Goal: Transaction & Acquisition: Book appointment/travel/reservation

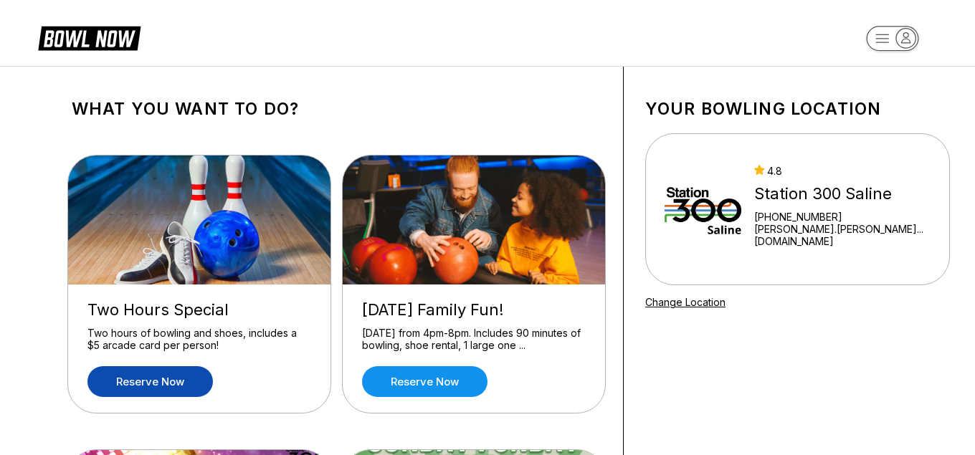
click at [169, 378] on link "Reserve now" at bounding box center [149, 381] width 125 height 31
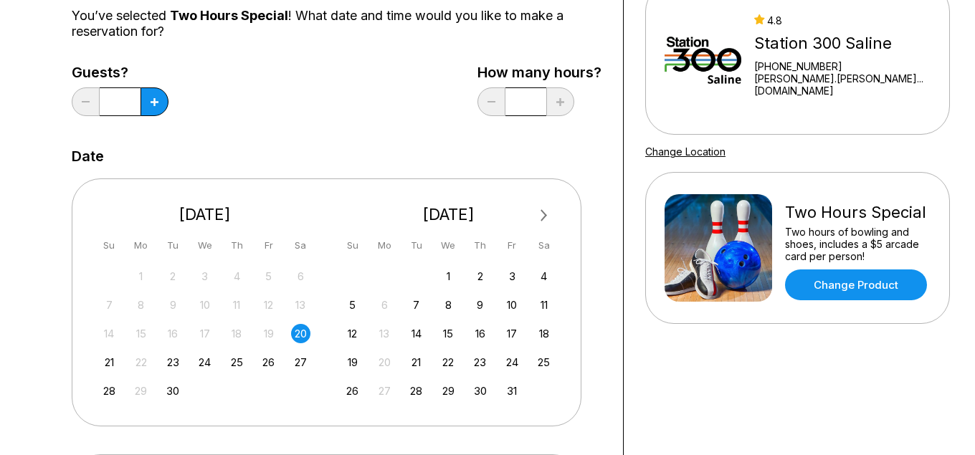
scroll to position [156, 0]
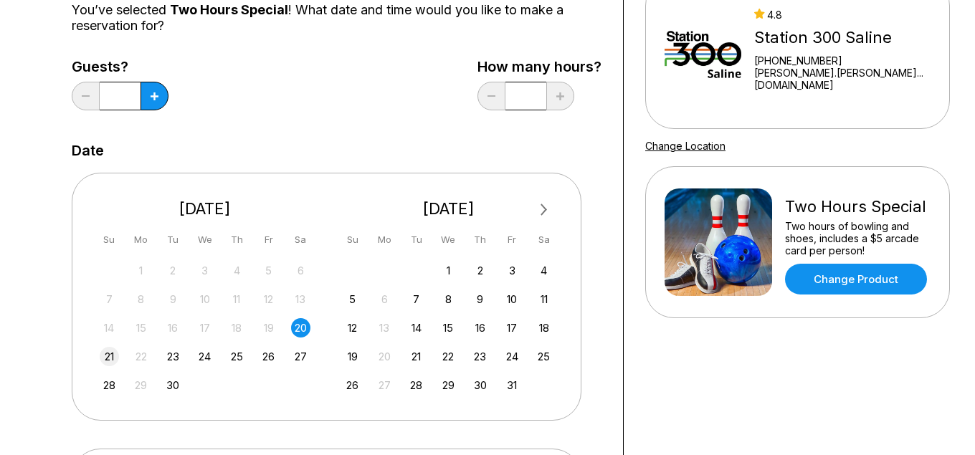
click at [115, 358] on div "21" at bounding box center [109, 356] width 19 height 19
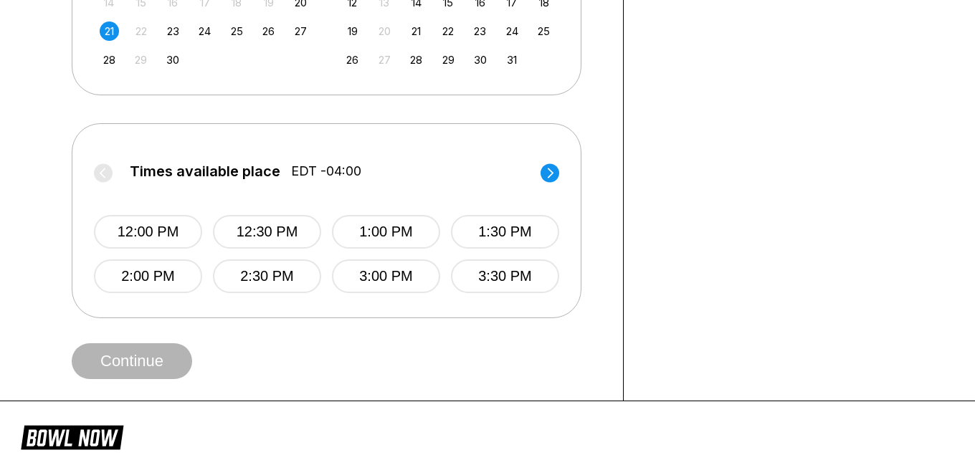
scroll to position [490, 0]
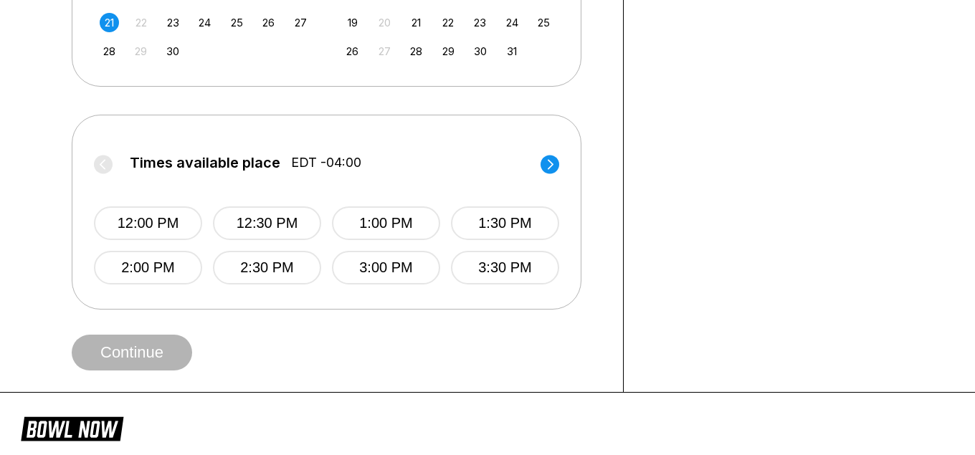
click at [540, 158] on icon at bounding box center [549, 164] width 19 height 19
click at [374, 221] on button "5:00 PM" at bounding box center [386, 223] width 108 height 34
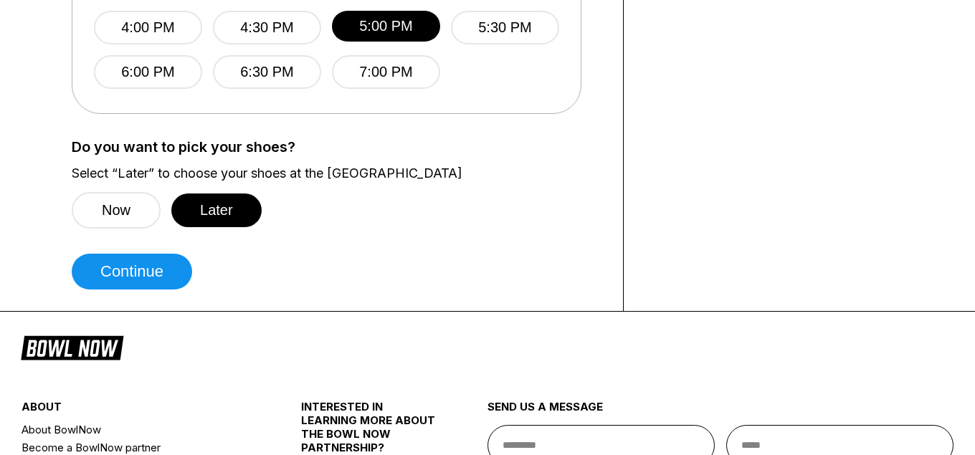
scroll to position [687, 0]
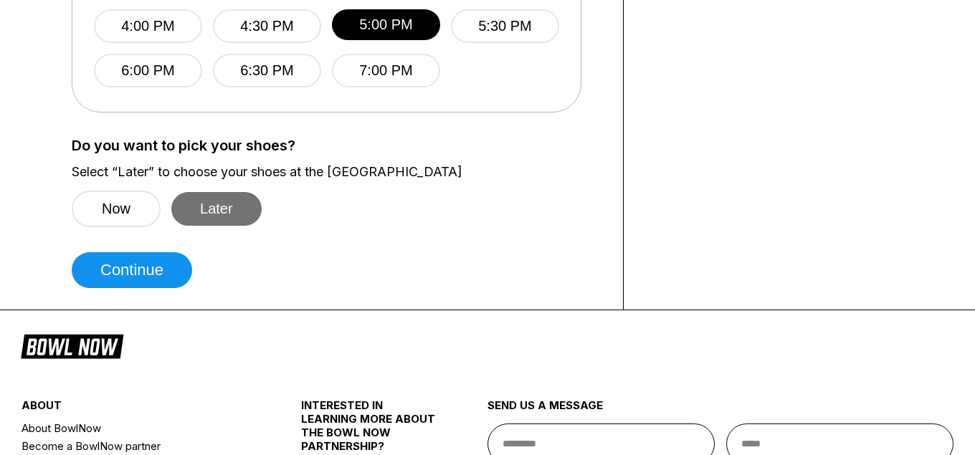
click at [193, 201] on button "Later" at bounding box center [216, 209] width 90 height 34
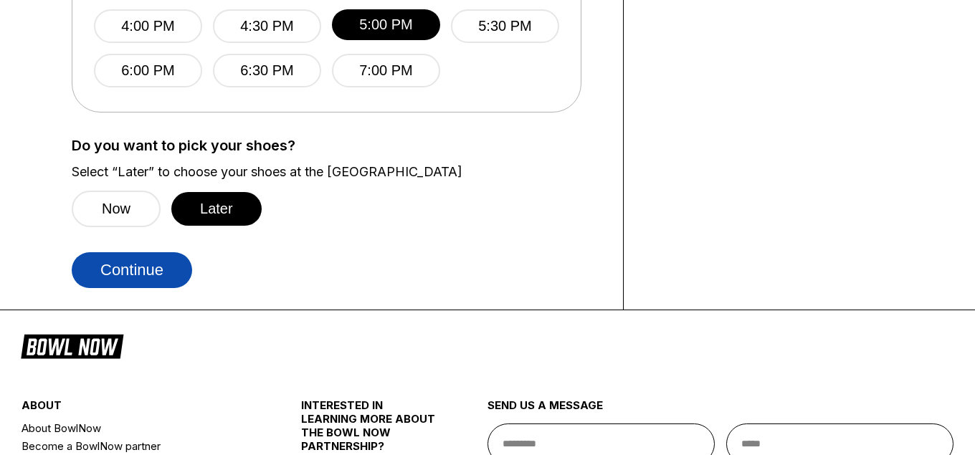
click at [148, 271] on button "Continue" at bounding box center [132, 270] width 120 height 36
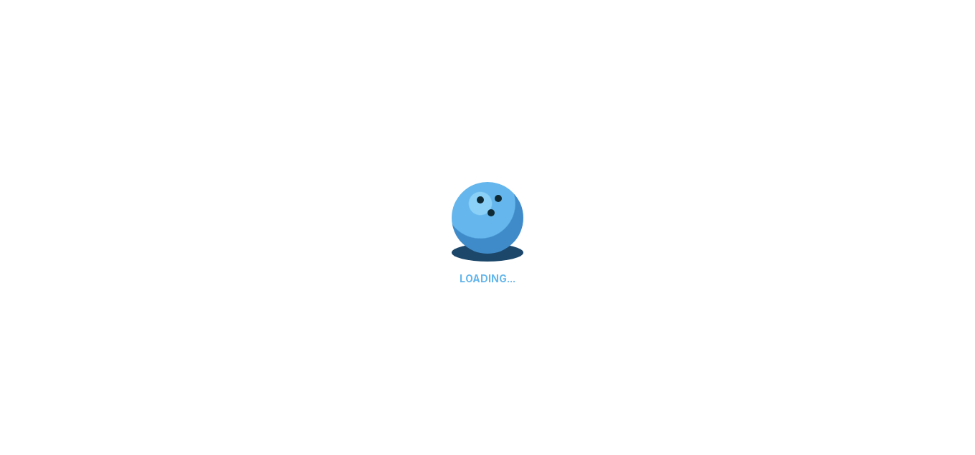
select select "**"
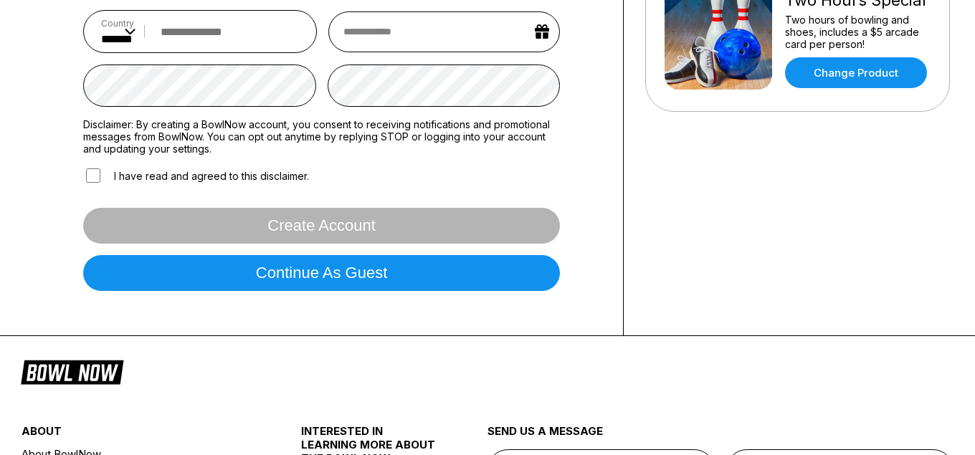
scroll to position [373, 0]
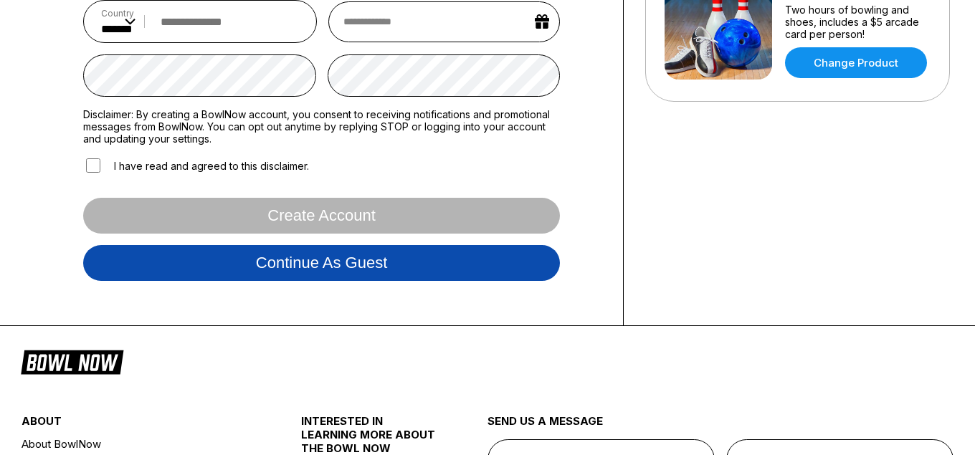
click at [396, 256] on button "Continue as guest" at bounding box center [321, 263] width 477 height 36
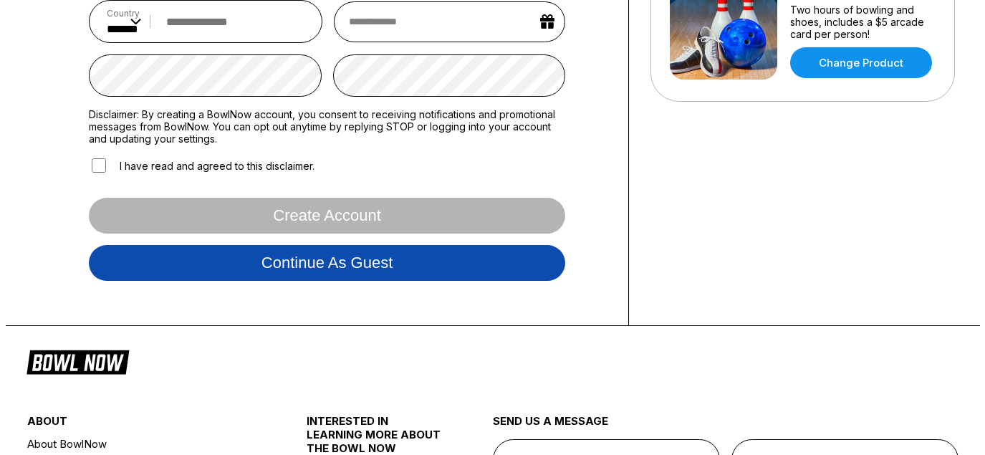
scroll to position [268, 0]
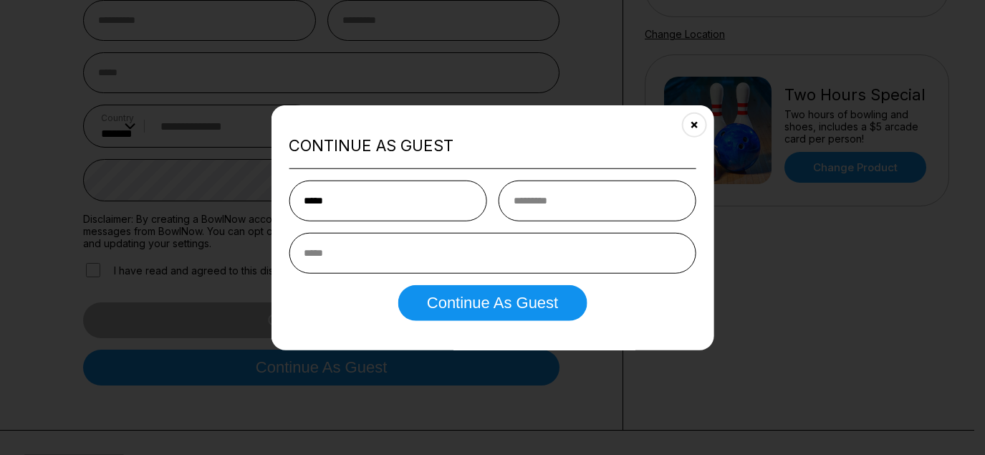
type input "*****"
type input "*"
click at [328, 197] on input "*****" at bounding box center [388, 201] width 198 height 41
type input "*"
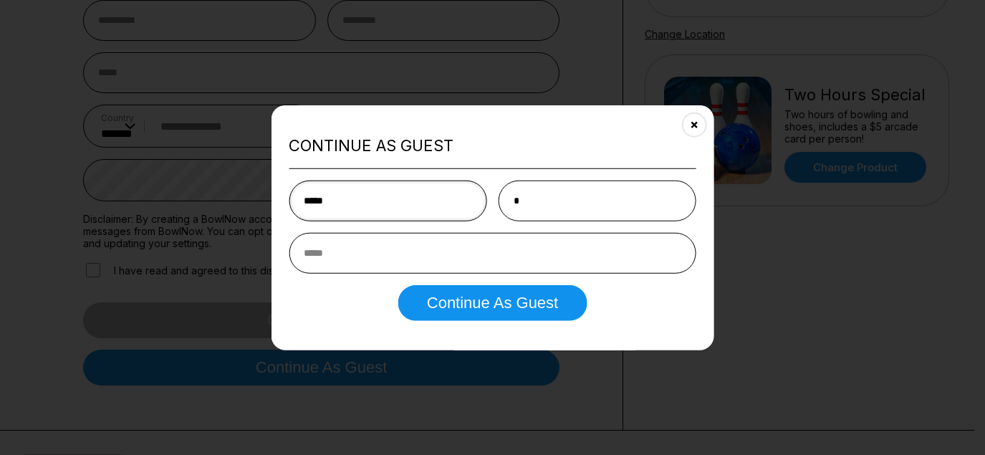
type input "*****"
type input "**********"
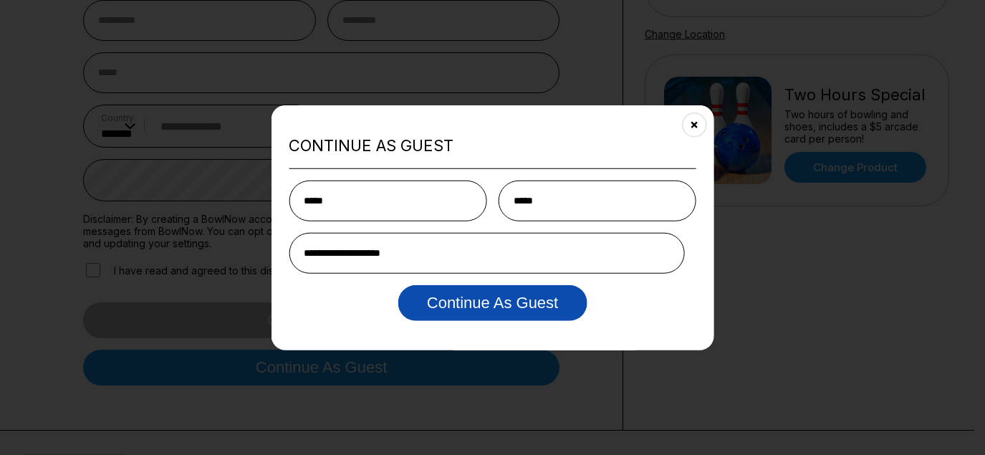
click at [515, 316] on button "Continue as Guest" at bounding box center [492, 303] width 188 height 36
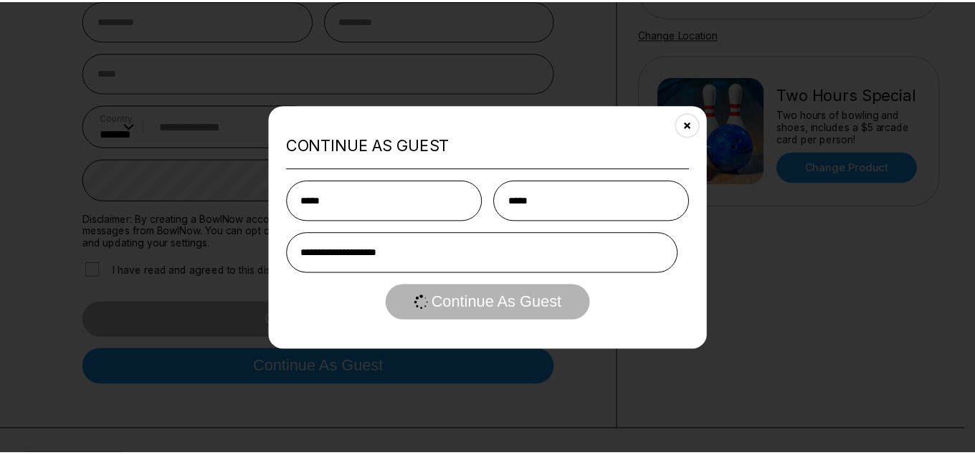
scroll to position [102, 0]
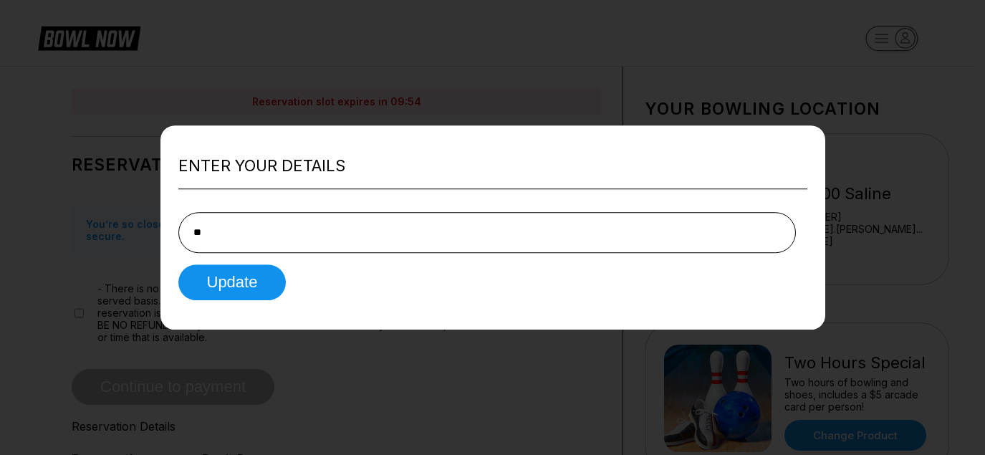
type input "*"
type input "**********"
click at [252, 285] on button "Update" at bounding box center [232, 282] width 108 height 36
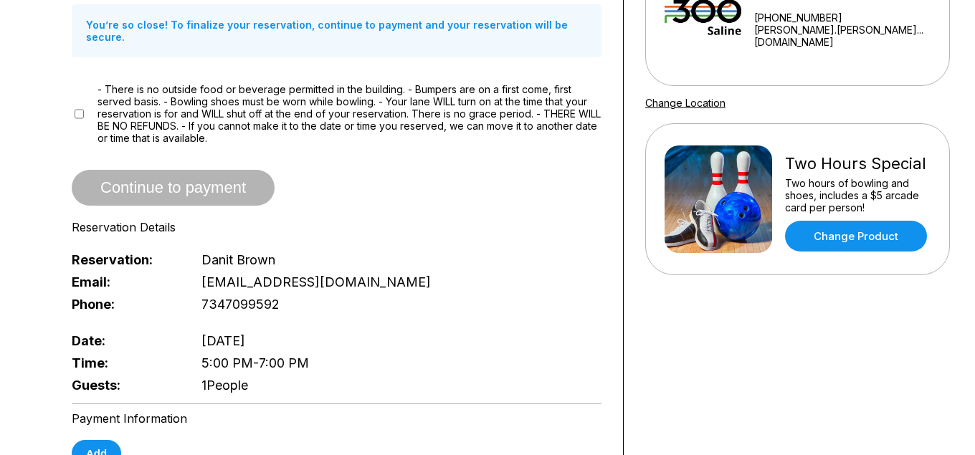
scroll to position [201, 0]
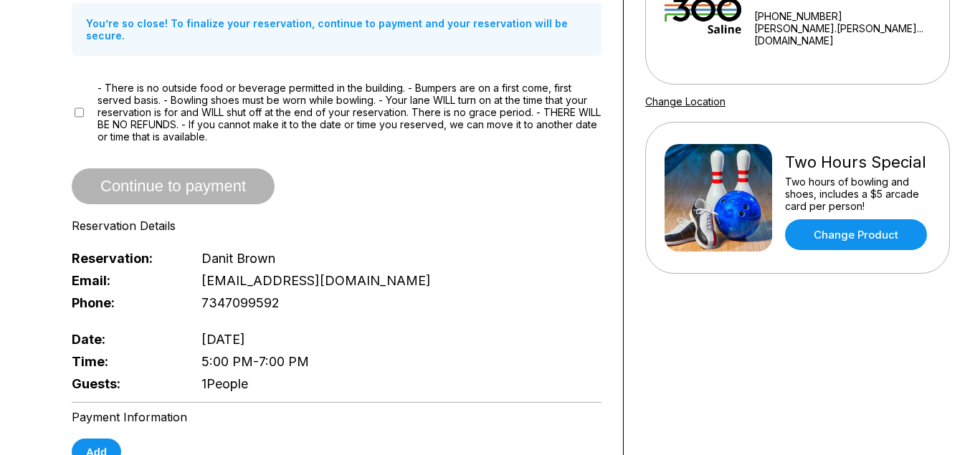
click at [76, 108] on div "- There is no outside food or beverage permitted in the building. - Bumpers are…" at bounding box center [337, 112] width 530 height 61
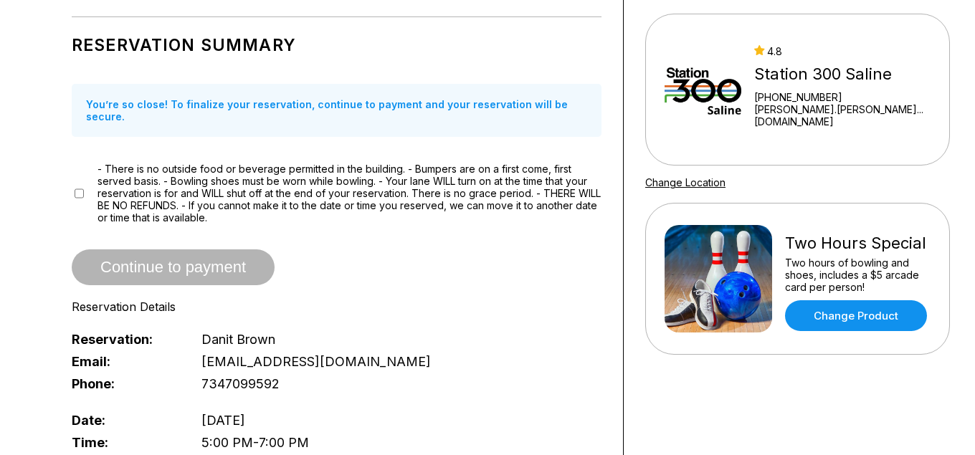
scroll to position [115, 0]
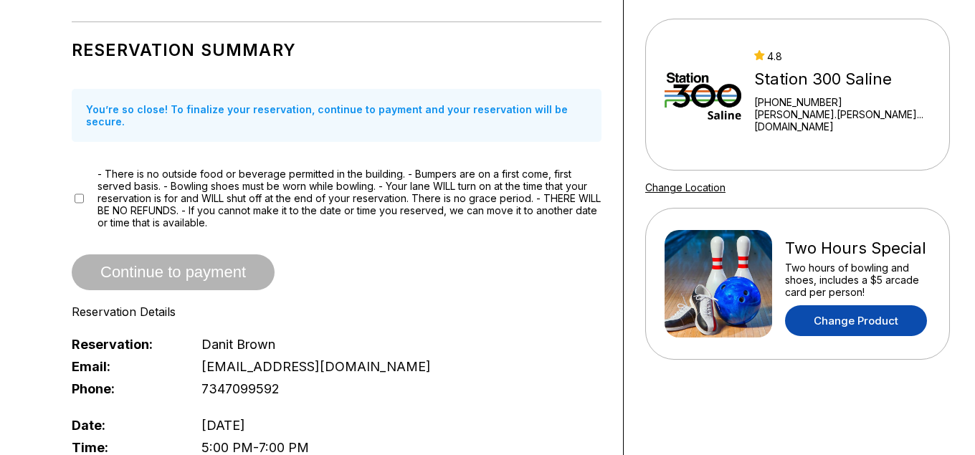
click at [871, 329] on link "Change Product" at bounding box center [856, 320] width 142 height 31
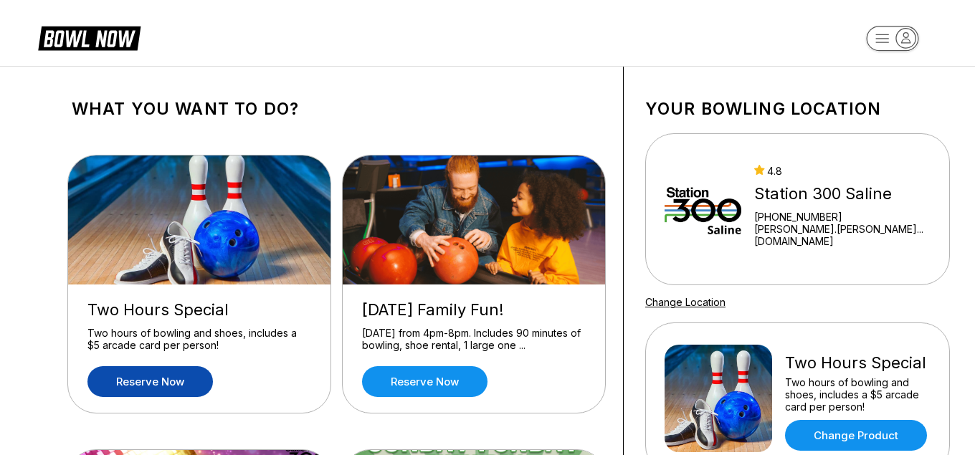
click at [180, 373] on link "Reserve now" at bounding box center [149, 381] width 125 height 31
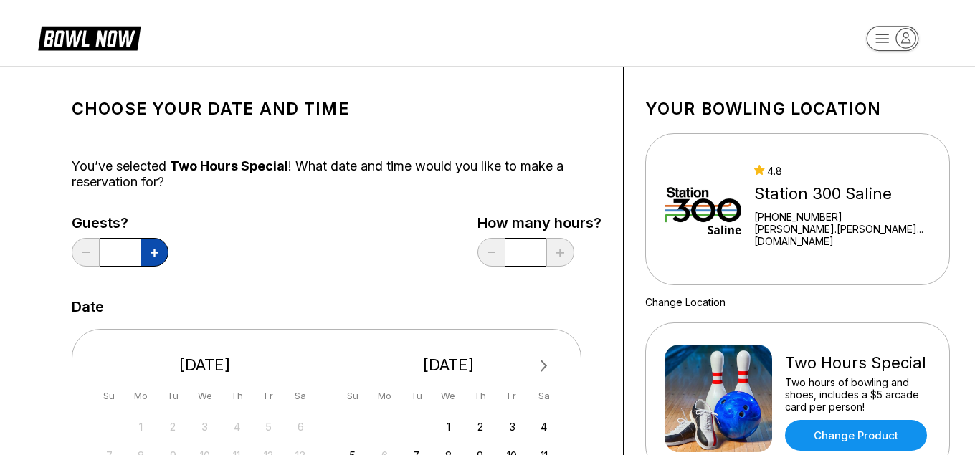
click at [151, 258] on button at bounding box center [154, 252] width 28 height 29
type input "*"
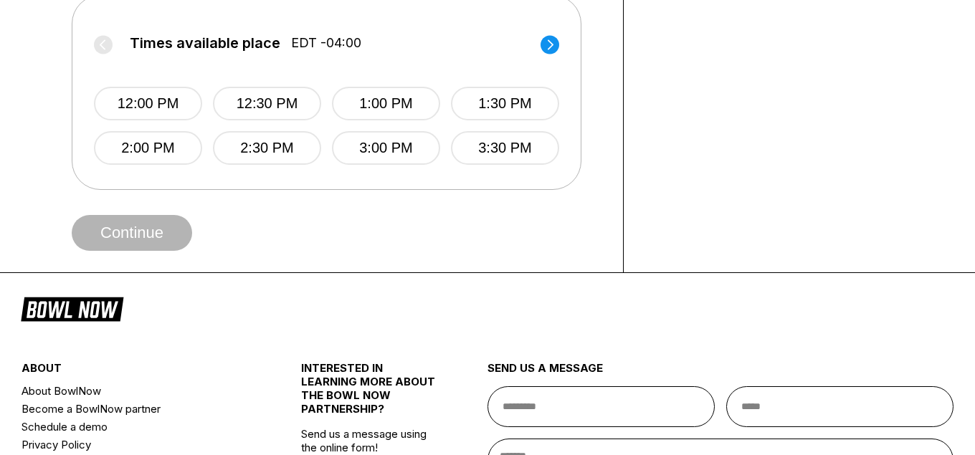
scroll to position [624, 0]
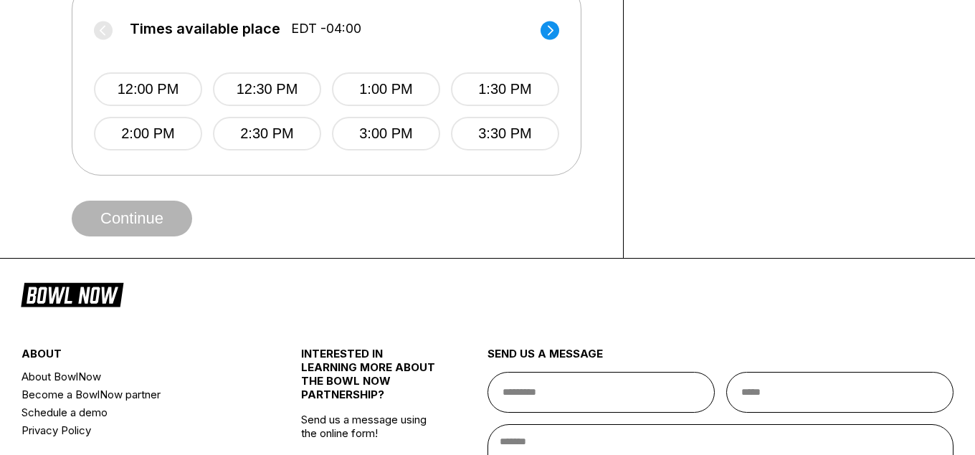
click at [560, 6] on div "Times available place EDT -04:00 12:00 PM 12:30 PM 1:00 PM 1:30 PM 2:00 PM 2:30…" at bounding box center [327, 78] width 510 height 195
click at [544, 30] on circle at bounding box center [549, 30] width 19 height 19
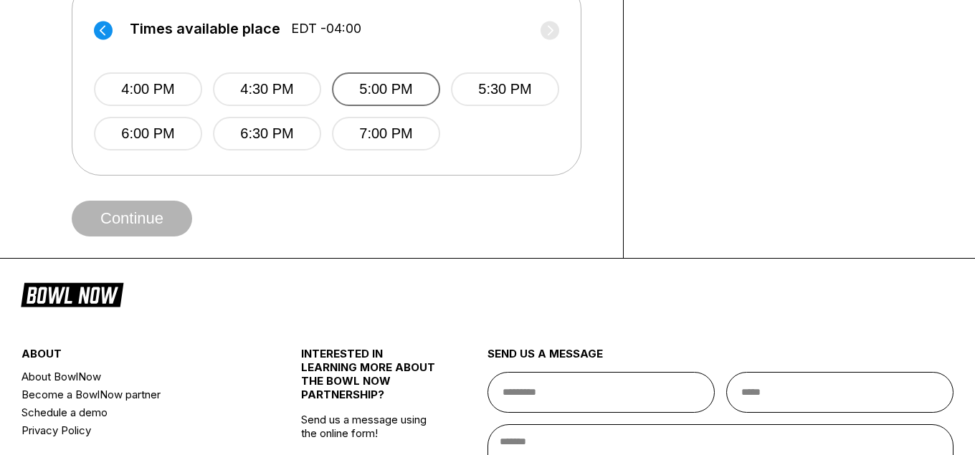
click at [379, 104] on button "5:00 PM" at bounding box center [386, 89] width 108 height 34
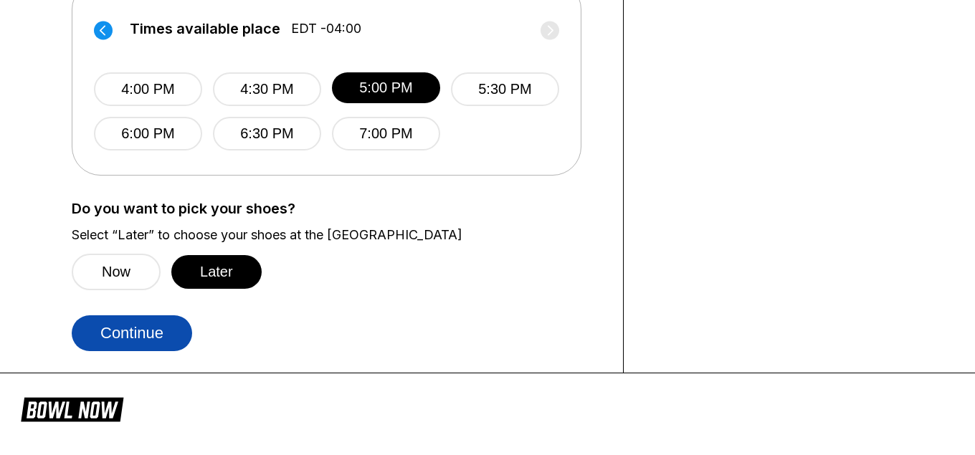
click at [164, 334] on button "Continue" at bounding box center [132, 333] width 120 height 36
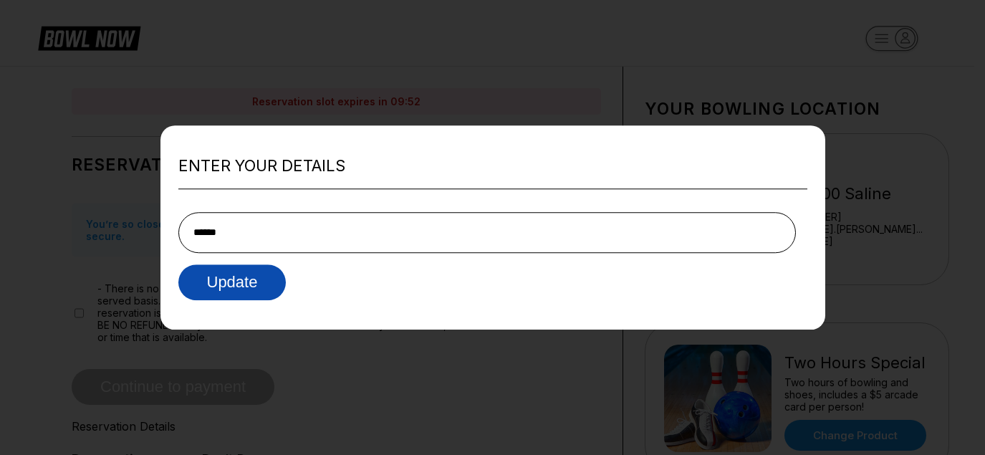
type input "**********"
click at [261, 282] on button "Update" at bounding box center [232, 282] width 108 height 36
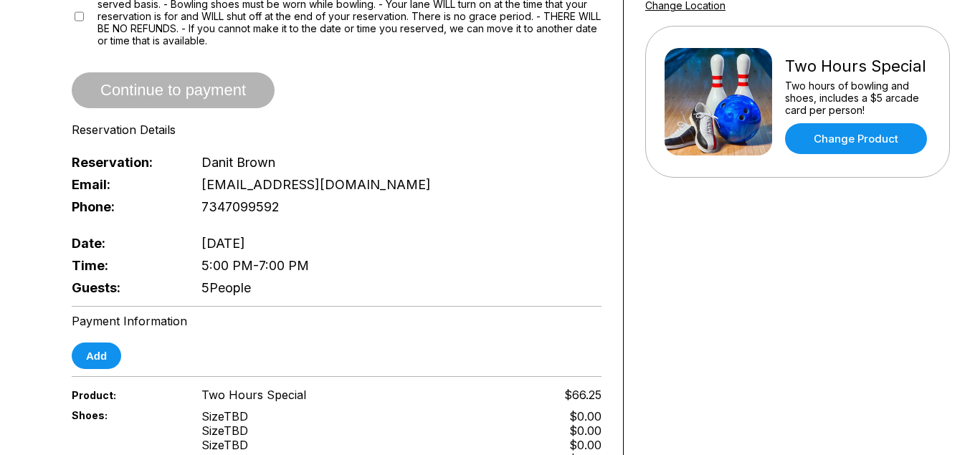
scroll to position [286, 0]
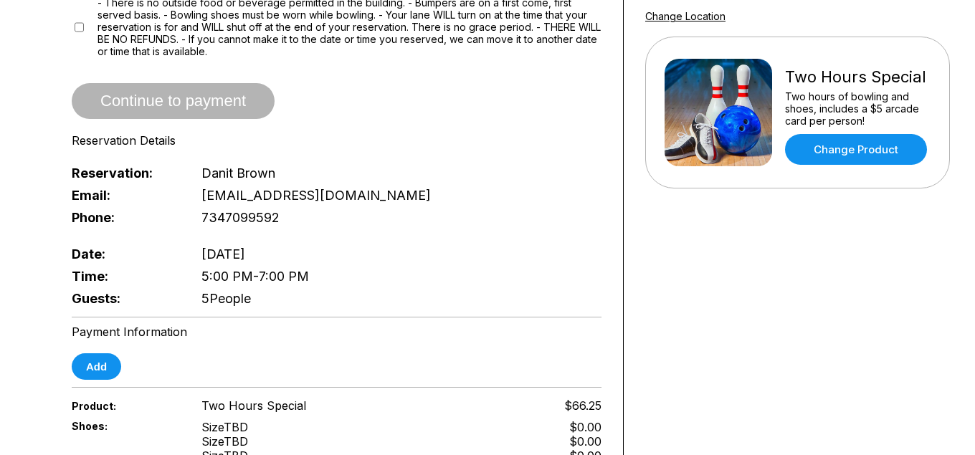
click at [125, 358] on div "Add" at bounding box center [337, 366] width 530 height 27
click at [84, 353] on button "Add" at bounding box center [96, 366] width 49 height 27
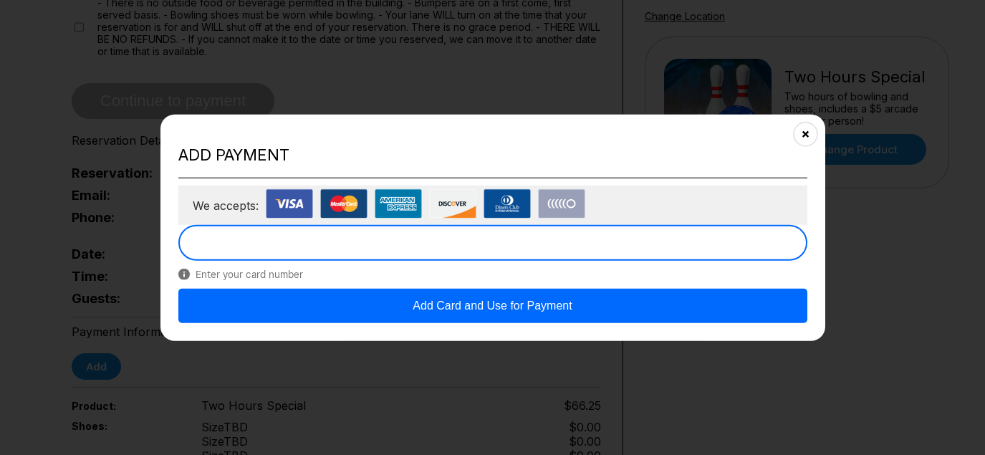
click at [204, 292] on button "Add Card and Use for Payment" at bounding box center [492, 306] width 629 height 34
click at [216, 285] on div "Enter a valid card number." at bounding box center [492, 256] width 629 height 63
click at [500, 311] on button "Add Card and Use for Payment" at bounding box center [492, 306] width 629 height 34
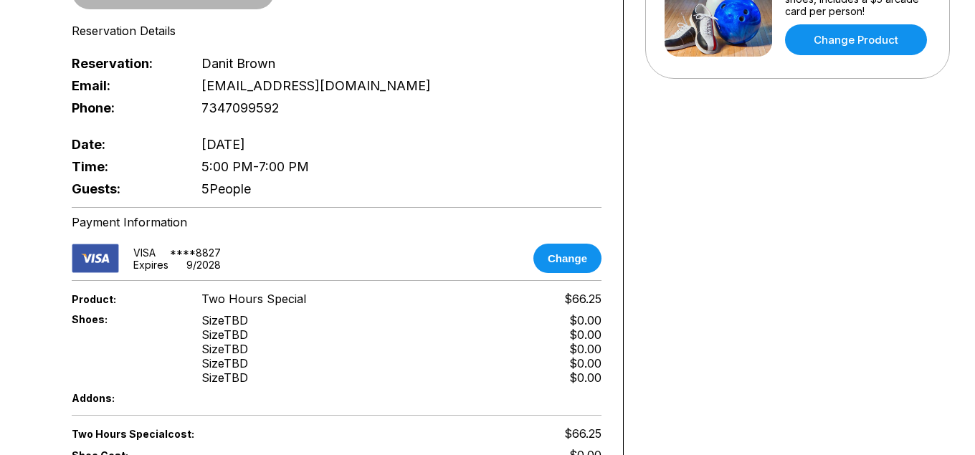
scroll to position [184, 0]
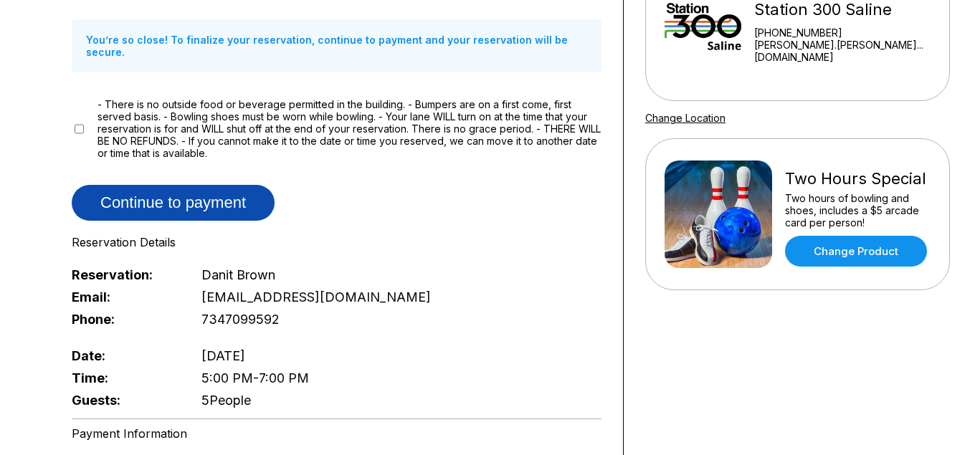
click at [209, 192] on button "Continue to payment" at bounding box center [173, 203] width 203 height 36
